Goal: Find specific page/section: Find specific page/section

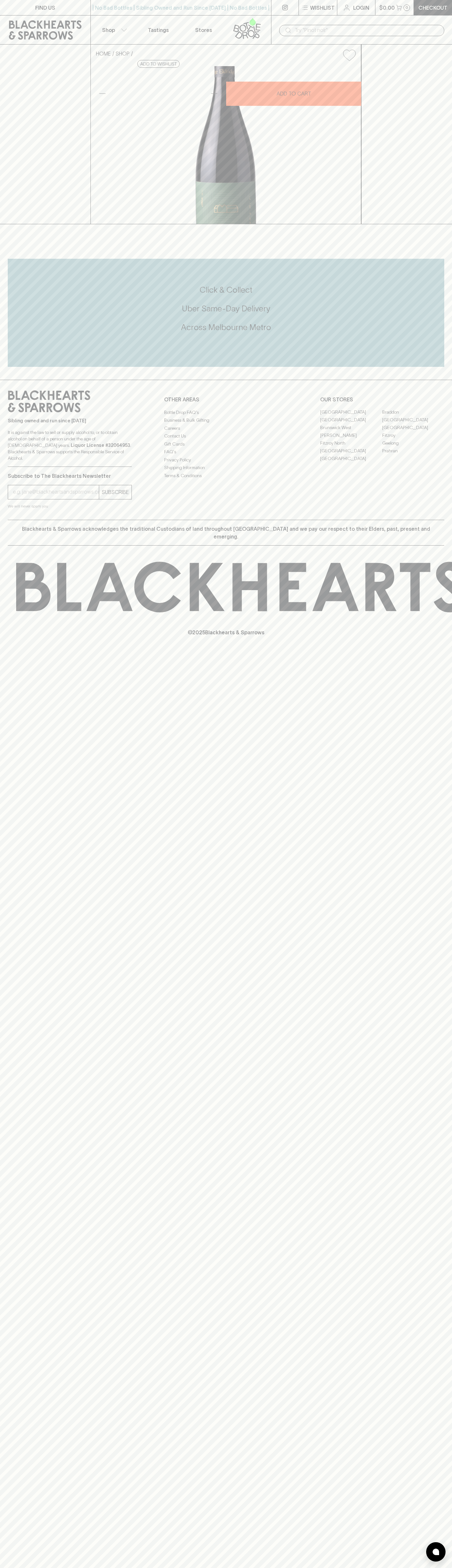
click at [252, 21] on icon at bounding box center [252, 21] width 7 height 8
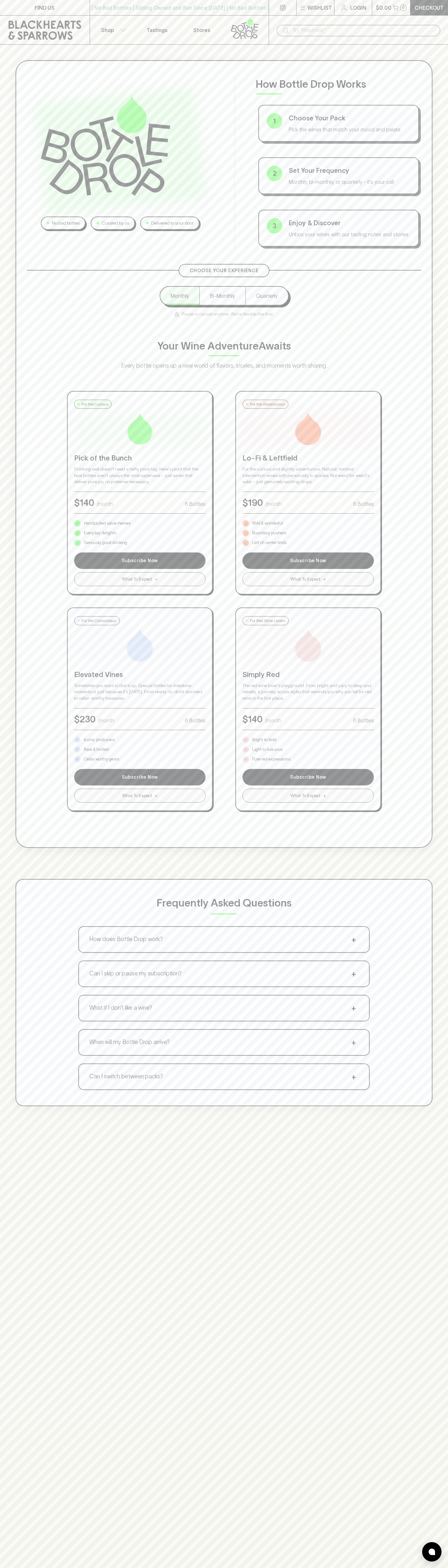
click at [441, 1572] on html "FIND US | No Bad Bottles | Sibling Owned and Run Since 2006 | No Bad Bottles | …" at bounding box center [224, 1014] width 448 height 2028
click at [157, 1572] on html "FIND US | No Bad Bottles | Sibling Owned and Run Since 2006 | No Bad Bottles | …" at bounding box center [224, 1014] width 448 height 2028
click at [20, 75] on div "No bad bottles Curated by us Delivered to your door How Bottle Drop Works 1 Cho…" at bounding box center [223, 454] width 417 height 788
click at [271, 759] on p "Pure red expressions" at bounding box center [271, 759] width 38 height 7
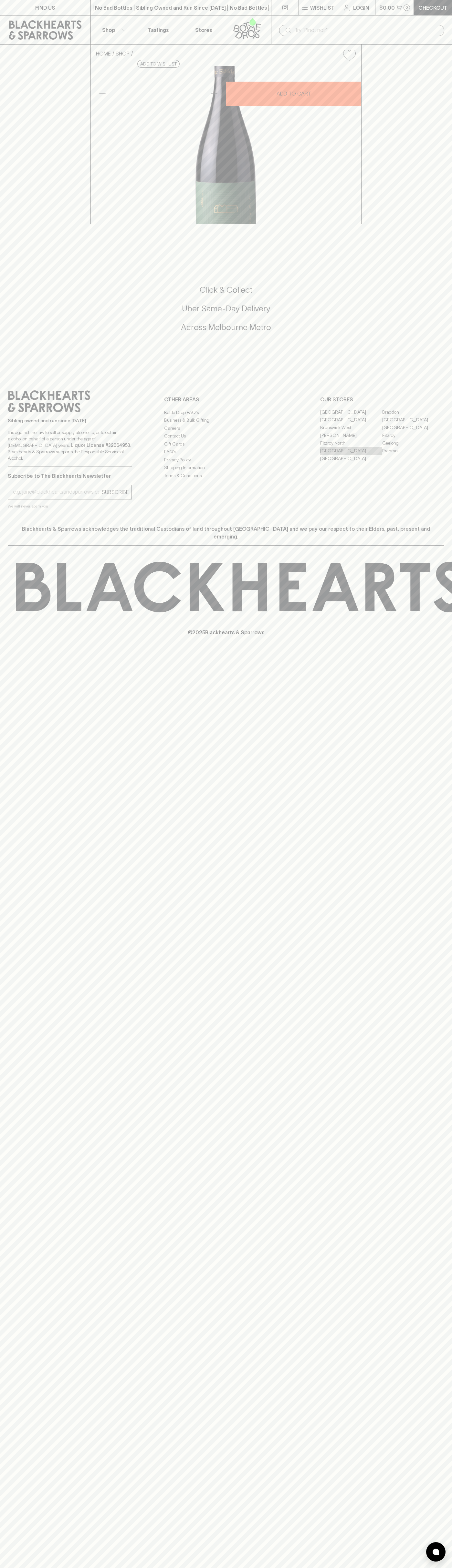
click at [351, 455] on link "[GEOGRAPHIC_DATA]" at bounding box center [351, 451] width 62 height 8
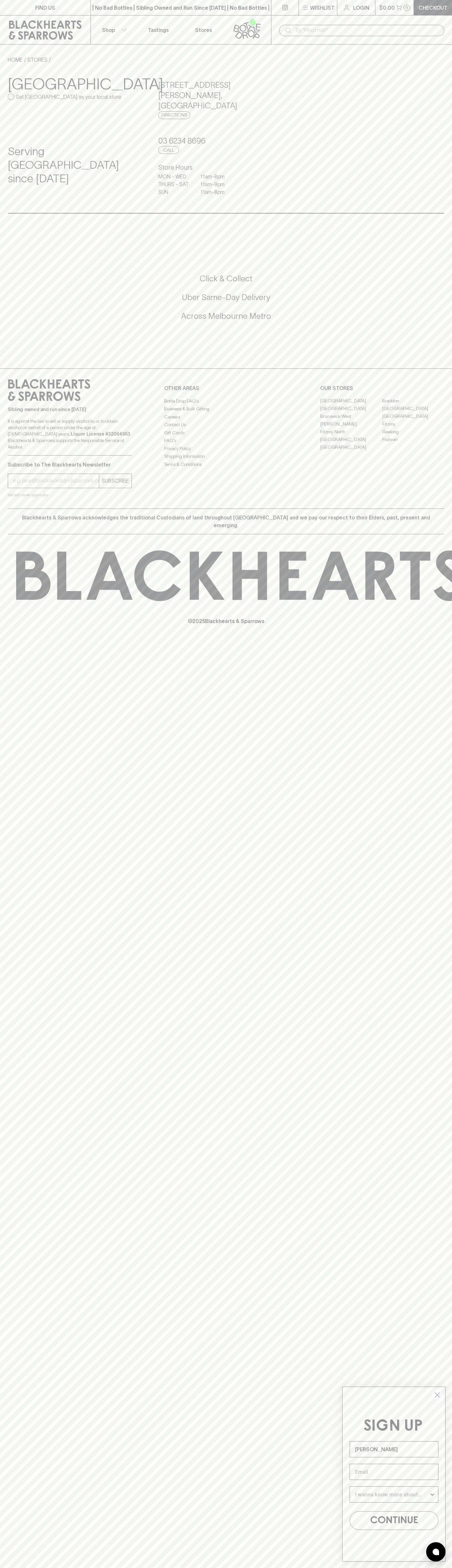
type input "John Smith"
